Goal: Information Seeking & Learning: Learn about a topic

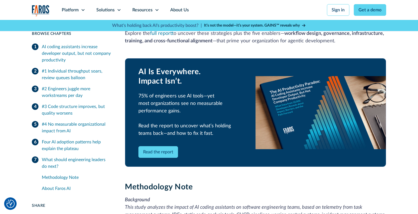
scroll to position [1190, 0]
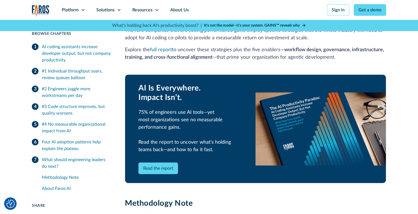
click at [163, 163] on link "Read the report" at bounding box center [158, 169] width 40 height 12
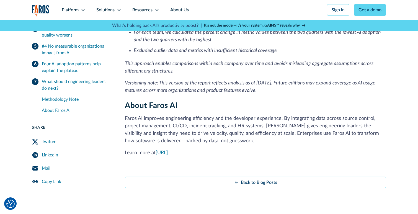
scroll to position [1523, 0]
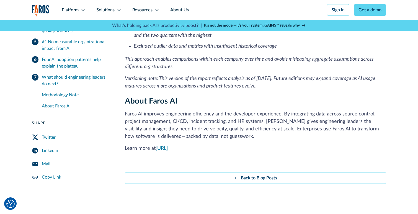
click at [168, 146] on link "www.faros.ai" at bounding box center [162, 148] width 12 height 5
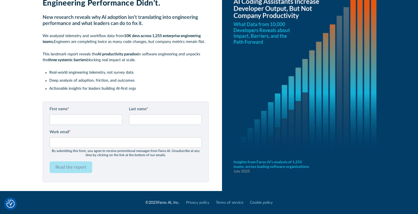
scroll to position [38, 0]
click at [72, 120] on input "First name *" at bounding box center [86, 119] width 73 height 11
type input "John"
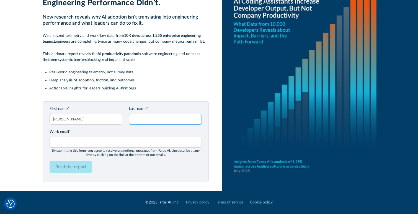
click at [139, 119] on input "Last name *" at bounding box center [165, 119] width 73 height 11
type input "Selberg"
click at [97, 141] on input "Work email *" at bounding box center [126, 142] width 152 height 11
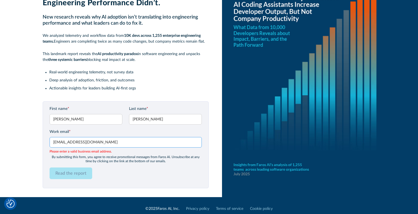
click at [75, 142] on input "jocko21@gmail.com" at bounding box center [126, 142] width 152 height 11
click at [65, 141] on input "jocko21@gmail.com" at bounding box center [126, 142] width 152 height 11
click at [64, 142] on input "jocko21@gmail.com" at bounding box center [126, 142] width 152 height 11
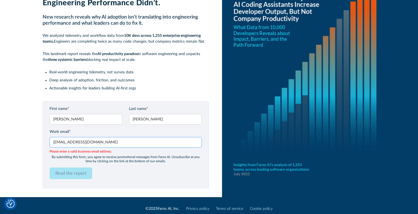
click at [68, 143] on input "jocko@gmail.com" at bounding box center [126, 142] width 152 height 11
type input "jocko@outlook.com"
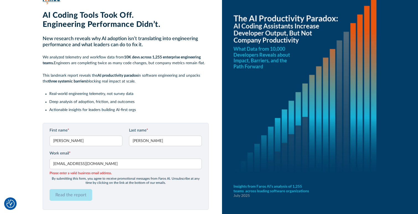
scroll to position [0, 0]
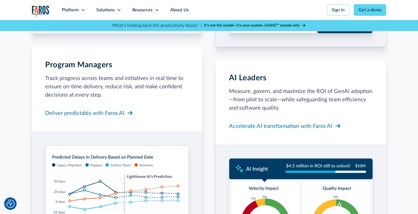
scroll to position [720, 0]
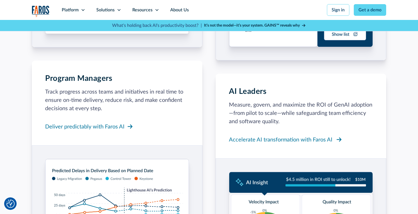
click at [253, 136] on div "Accelerate AI transformation with Faros AI" at bounding box center [281, 140] width 104 height 8
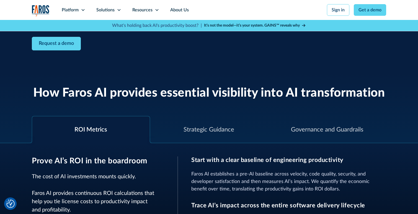
scroll to position [138, 0]
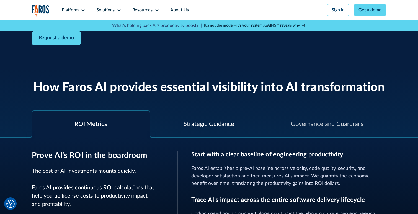
click at [201, 123] on div "Strategic Guidance" at bounding box center [209, 124] width 51 height 9
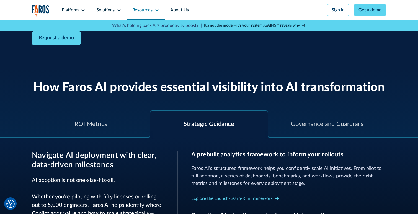
click at [140, 7] on div "Resources" at bounding box center [142, 10] width 20 height 7
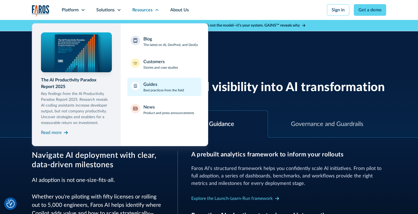
click at [144, 87] on div "Guides" at bounding box center [150, 84] width 14 height 7
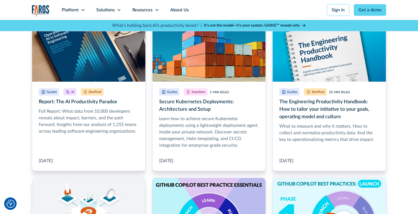
scroll to position [166, 0]
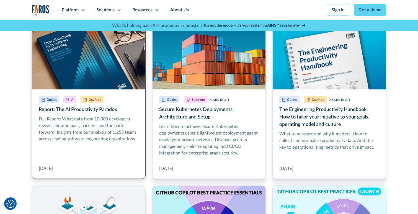
click at [74, 118] on link "Report: The AI Productivity Paradox" at bounding box center [89, 101] width 114 height 153
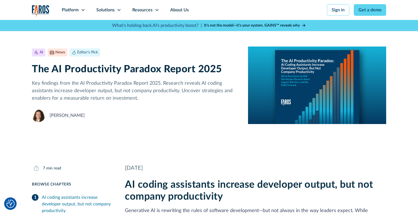
click at [42, 116] on img at bounding box center [38, 115] width 13 height 13
click at [181, 9] on link "About Us" at bounding box center [180, 10] width 30 height 20
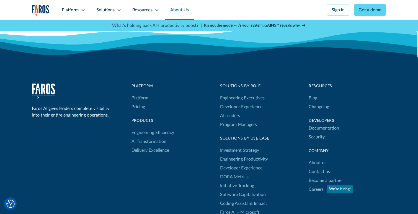
scroll to position [1523, 0]
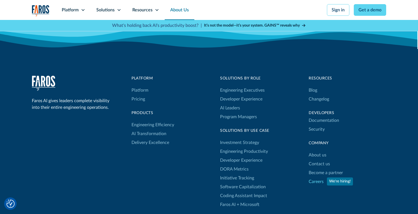
click at [319, 181] on link "Careers" at bounding box center [316, 181] width 15 height 9
